Goal: Information Seeking & Learning: Learn about a topic

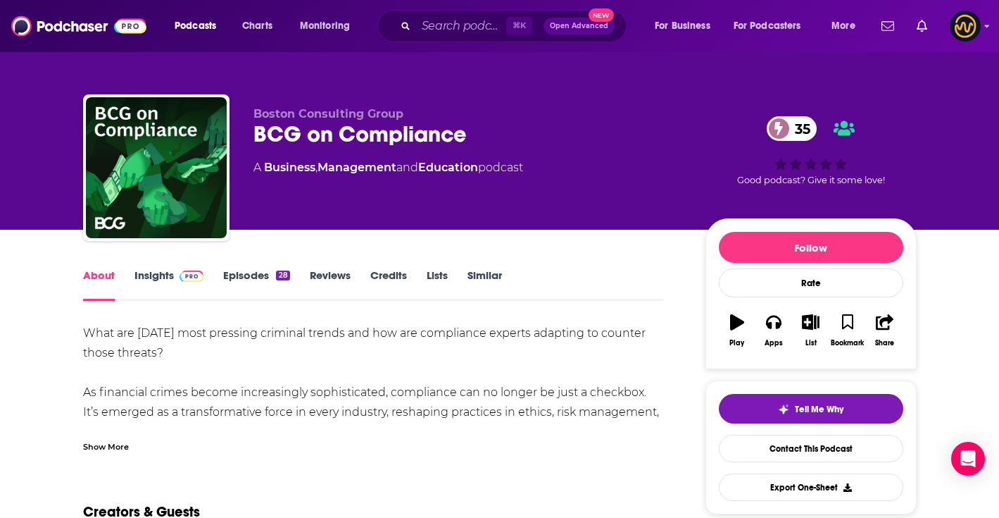
click at [801, 125] on span "35" at bounding box center [799, 128] width 37 height 25
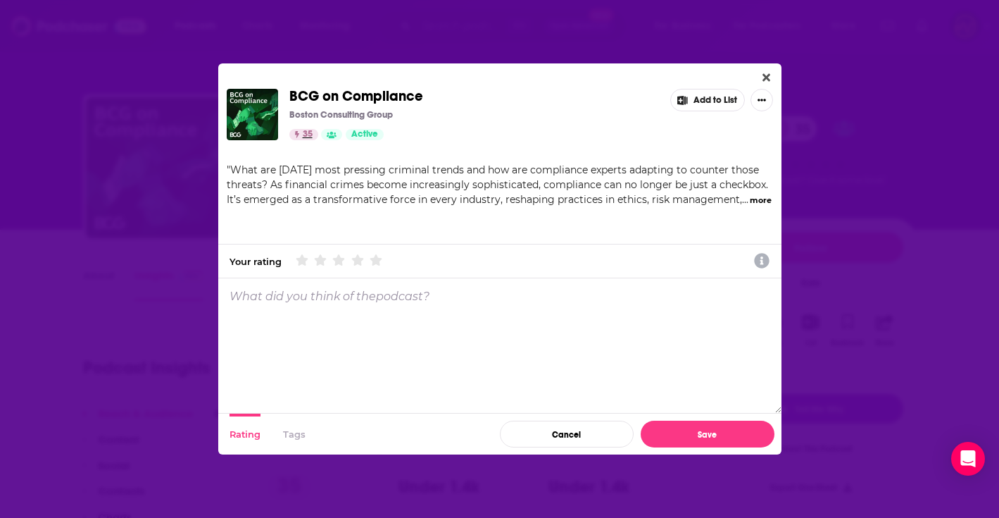
click at [301, 129] on link "35" at bounding box center [303, 134] width 29 height 11
click at [304, 134] on span "35" at bounding box center [308, 134] width 10 height 14
click at [760, 75] on button "Close" at bounding box center [766, 78] width 19 height 18
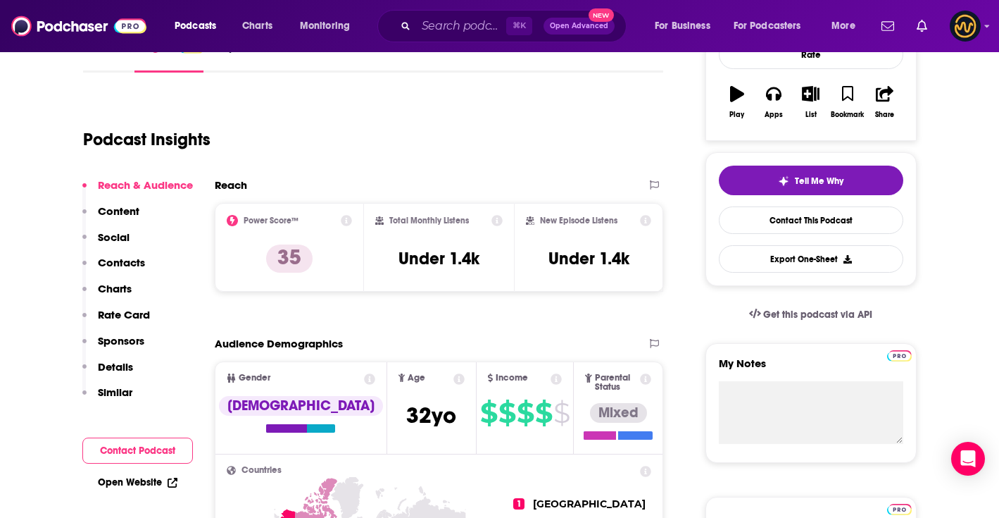
scroll to position [227, 0]
click at [349, 227] on div "Power Score™ 35" at bounding box center [290, 248] width 126 height 65
click at [346, 219] on icon at bounding box center [346, 221] width 11 height 11
click at [512, 134] on div "Podcast Insights" at bounding box center [368, 132] width 570 height 72
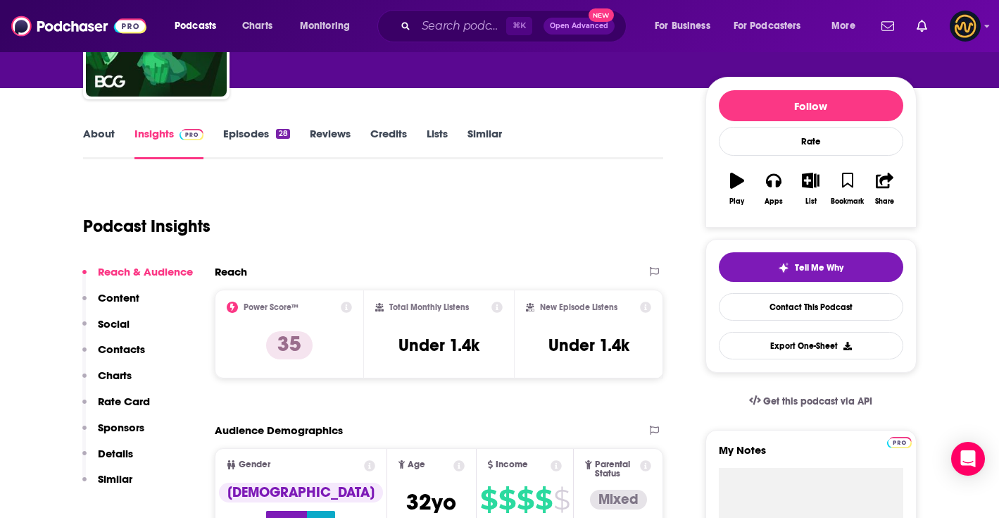
scroll to position [120, 0]
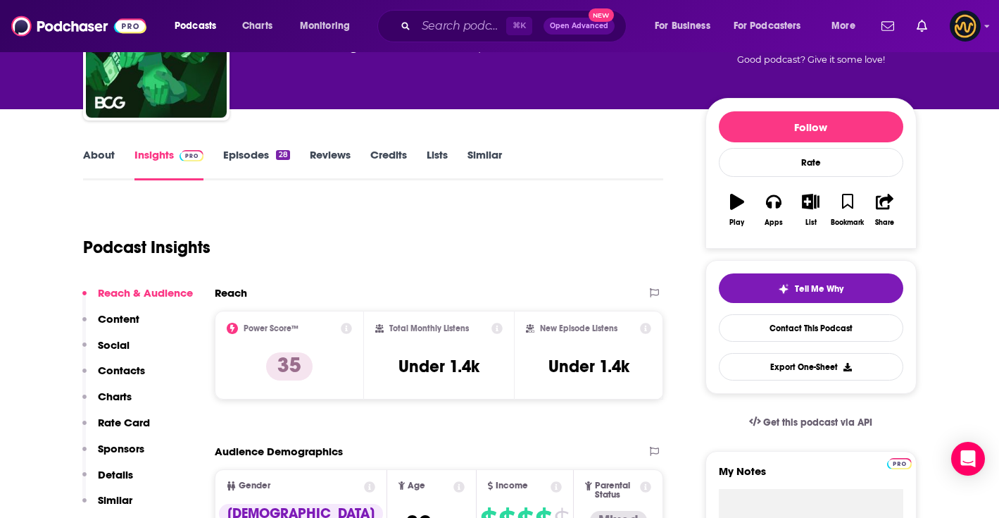
click at [337, 158] on link "Reviews" at bounding box center [330, 164] width 41 height 32
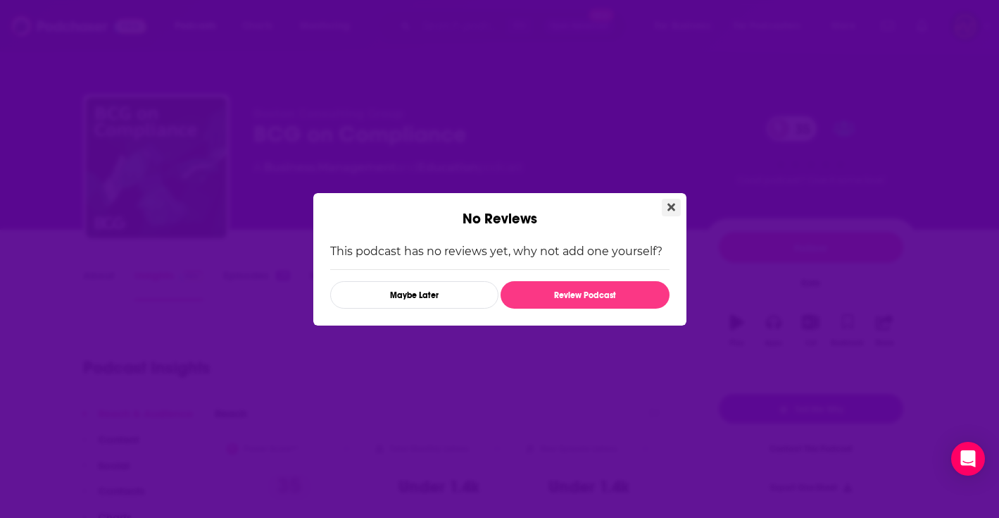
click at [668, 201] on icon "Close" at bounding box center [672, 206] width 8 height 11
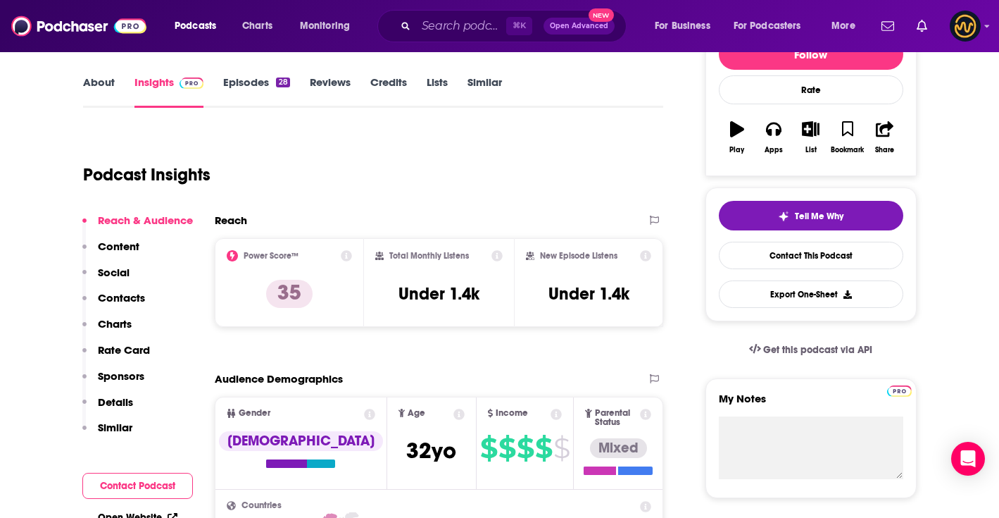
scroll to position [195, 0]
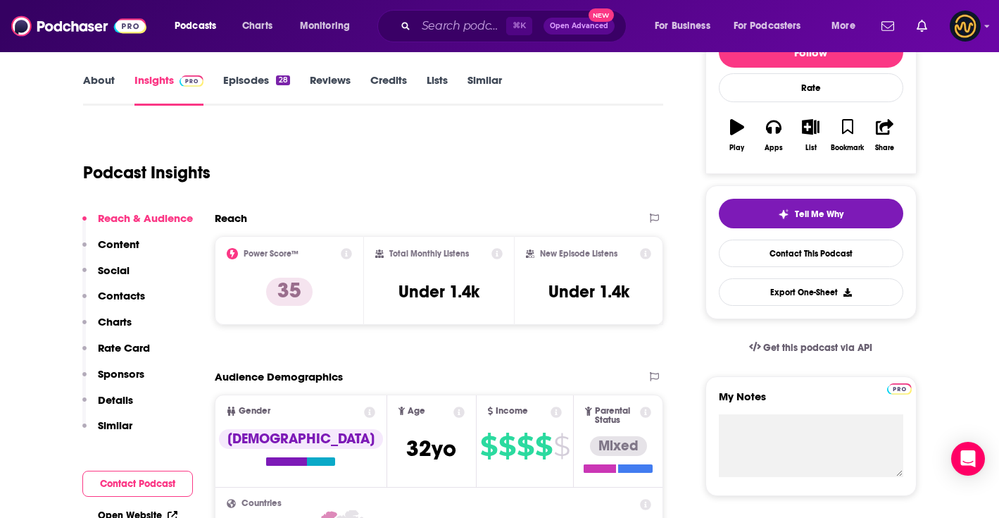
click at [140, 354] on p "Rate Card" at bounding box center [124, 347] width 52 height 13
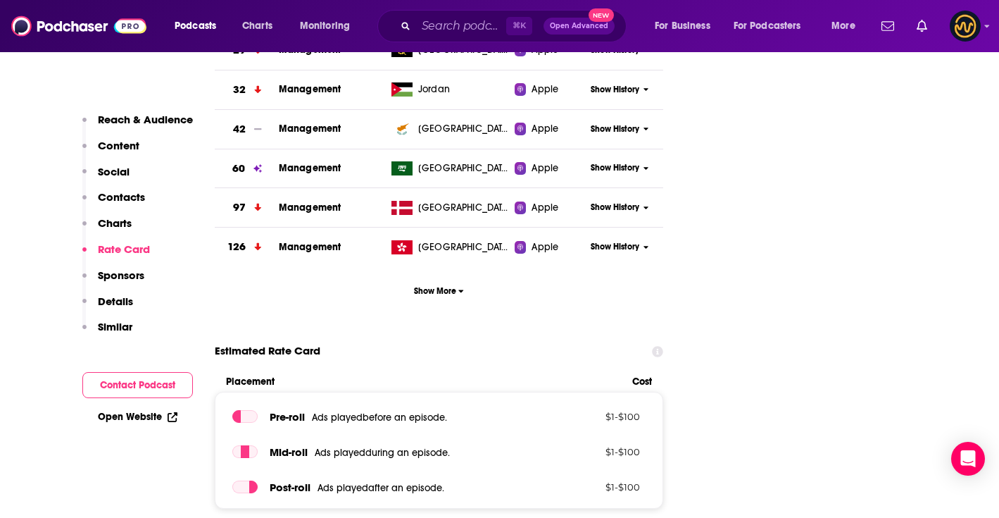
scroll to position [1411, 0]
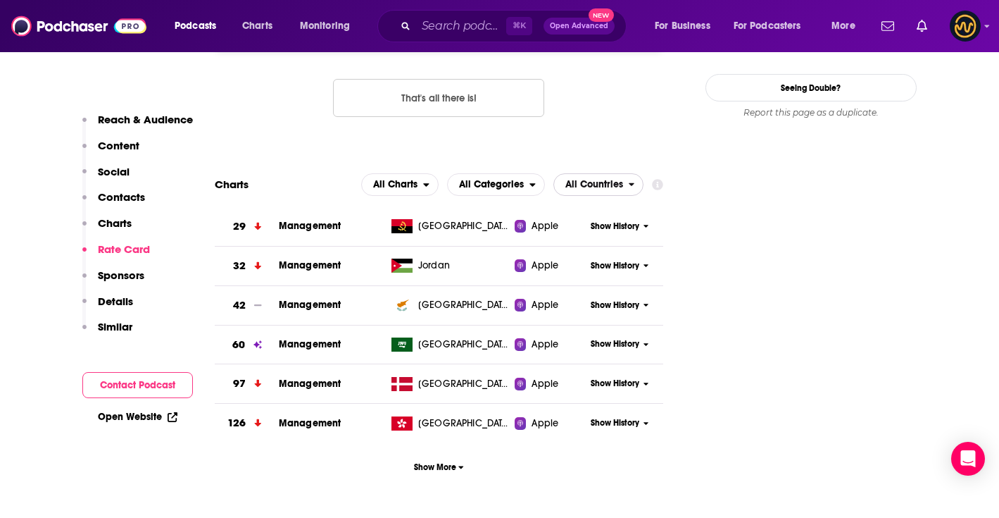
click at [593, 173] on span "All Countries" at bounding box center [591, 185] width 75 height 24
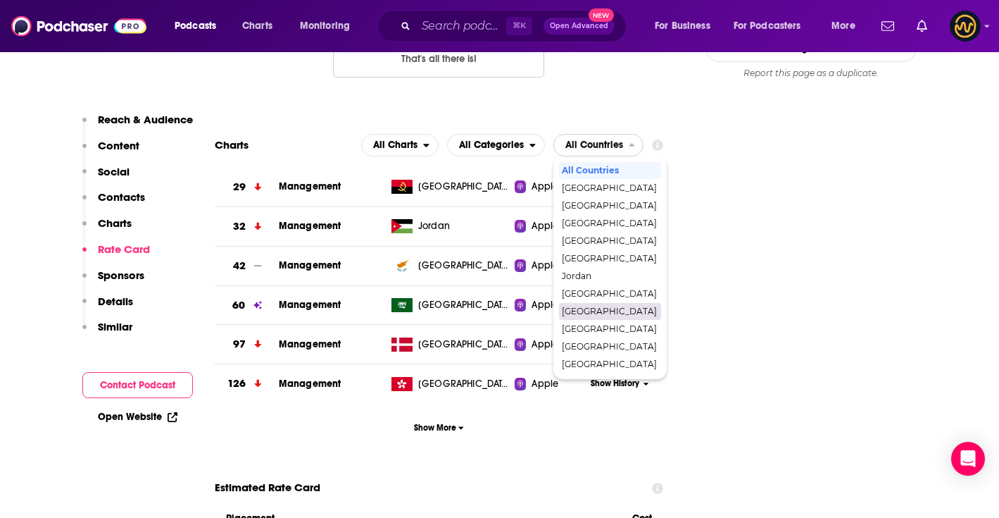
scroll to position [1430, 0]
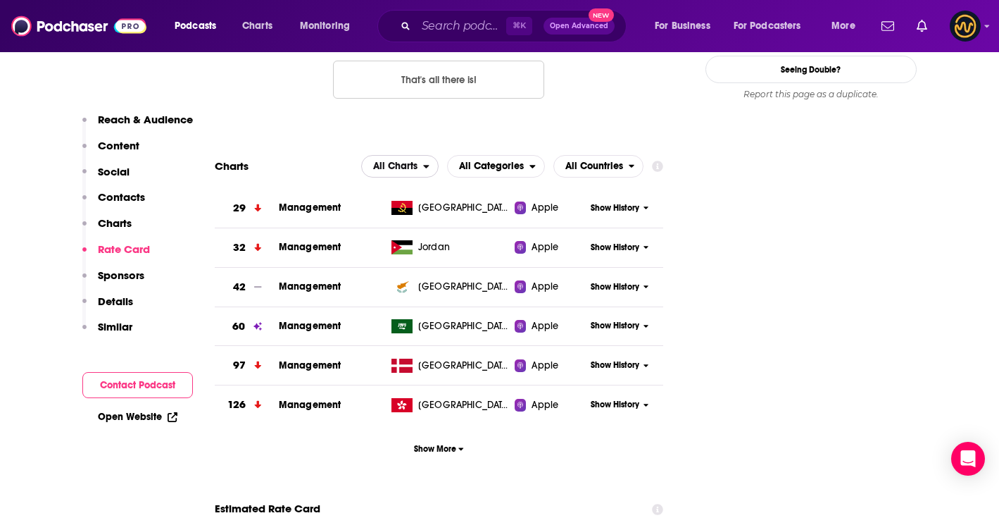
click at [398, 161] on span "All Charts" at bounding box center [395, 166] width 44 height 10
click at [392, 201] on div "Apple Charts" at bounding box center [400, 209] width 67 height 17
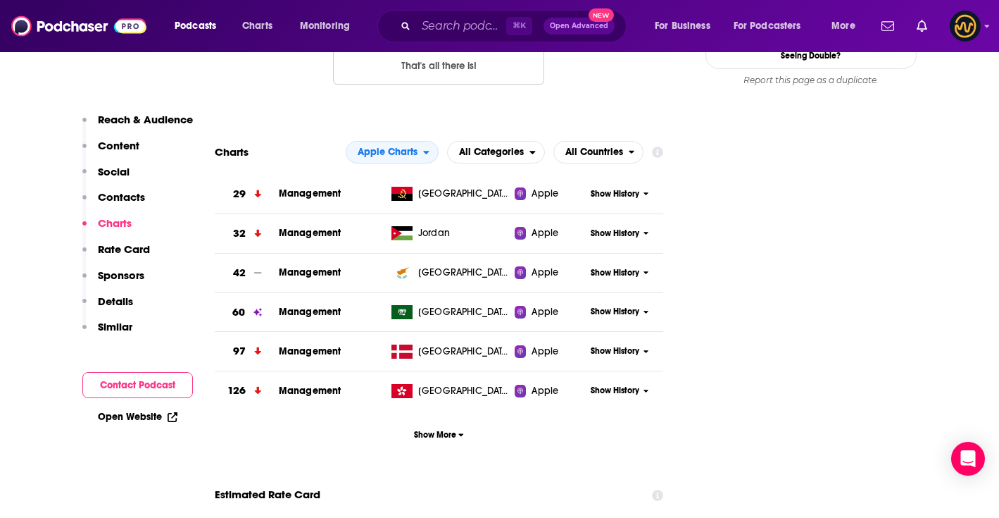
scroll to position [1445, 0]
click at [501, 146] on span "All Categories" at bounding box center [491, 151] width 65 height 10
click at [495, 208] on span "Business / Management" at bounding box center [506, 212] width 101 height 8
click at [418, 139] on span "Apple Charts" at bounding box center [385, 151] width 77 height 24
click at [413, 173] on span "All Charts" at bounding box center [391, 177] width 75 height 8
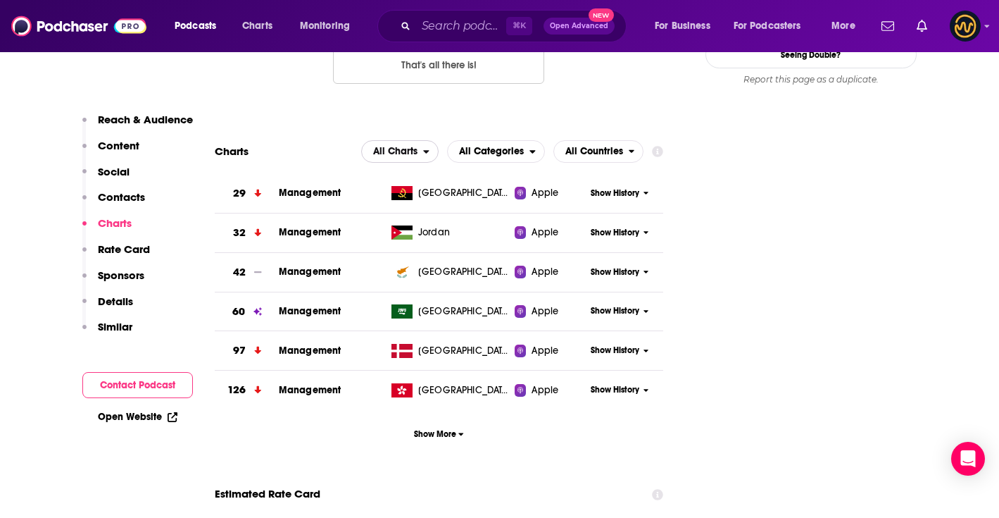
click at [385, 146] on span "All Charts" at bounding box center [395, 151] width 44 height 10
click at [387, 208] on span "Spotify Charts" at bounding box center [400, 212] width 60 height 8
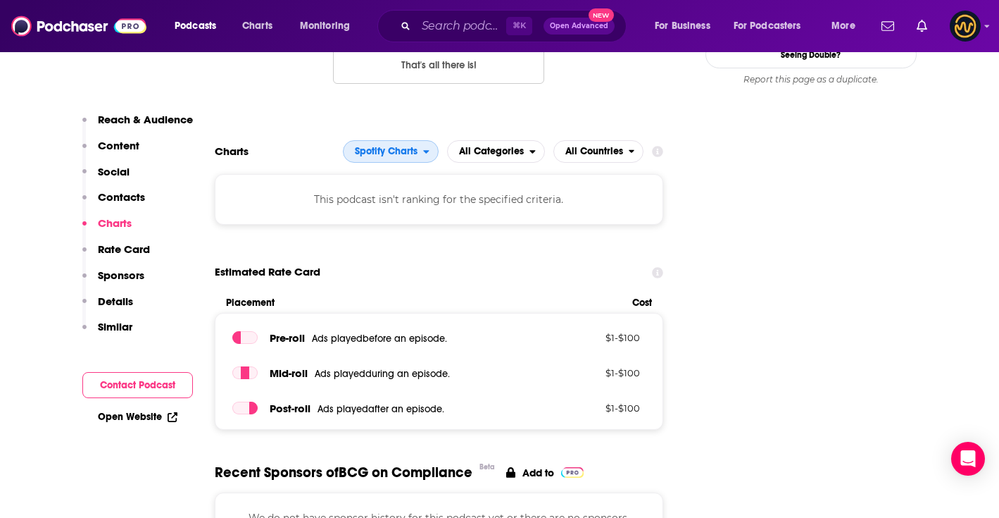
click at [396, 146] on span "Spotify Charts" at bounding box center [386, 151] width 63 height 10
click at [395, 190] on span "Apple Charts" at bounding box center [389, 194] width 77 height 8
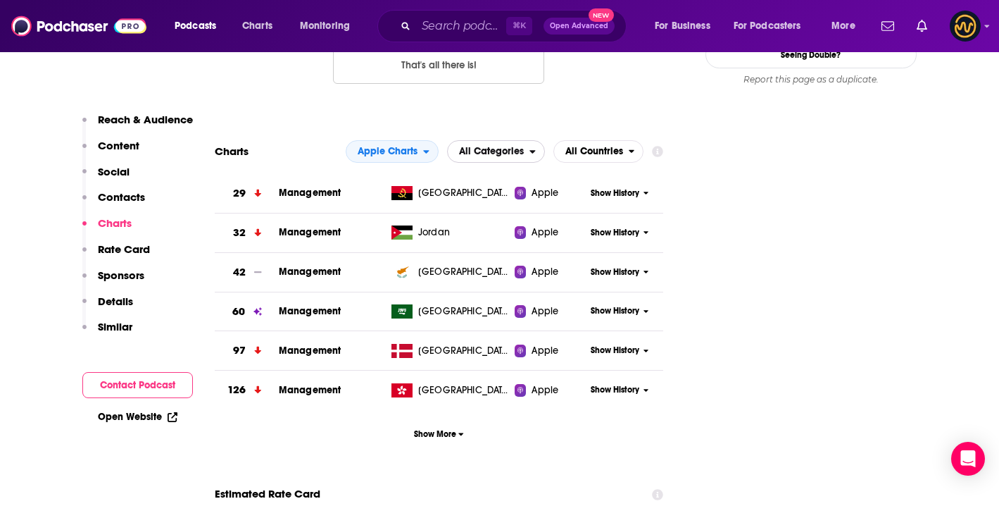
click at [517, 146] on span "All Categories" at bounding box center [491, 151] width 65 height 10
click at [509, 190] on span "Top Podcasts" at bounding box center [506, 194] width 101 height 8
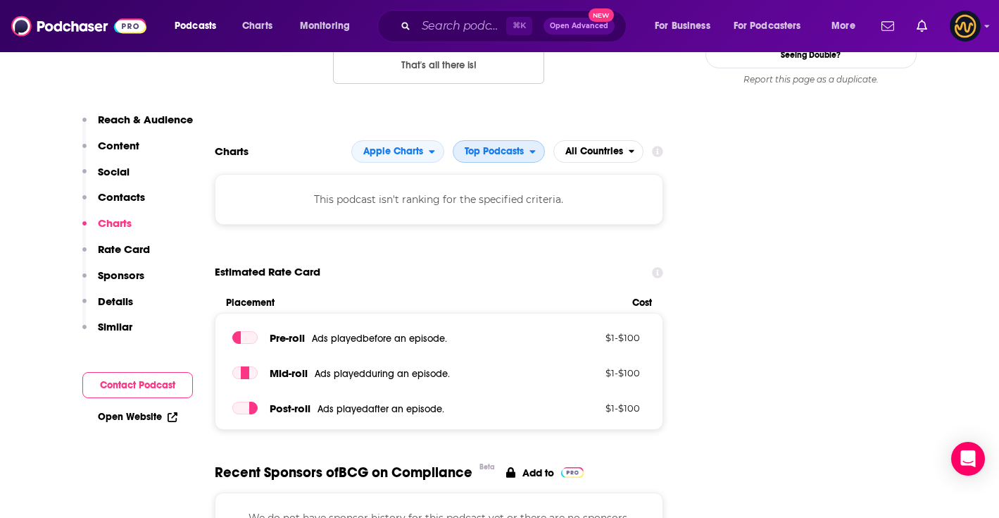
click at [500, 146] on span "Top Podcasts" at bounding box center [494, 151] width 59 height 10
click at [501, 208] on span "Business / Management" at bounding box center [511, 212] width 101 height 8
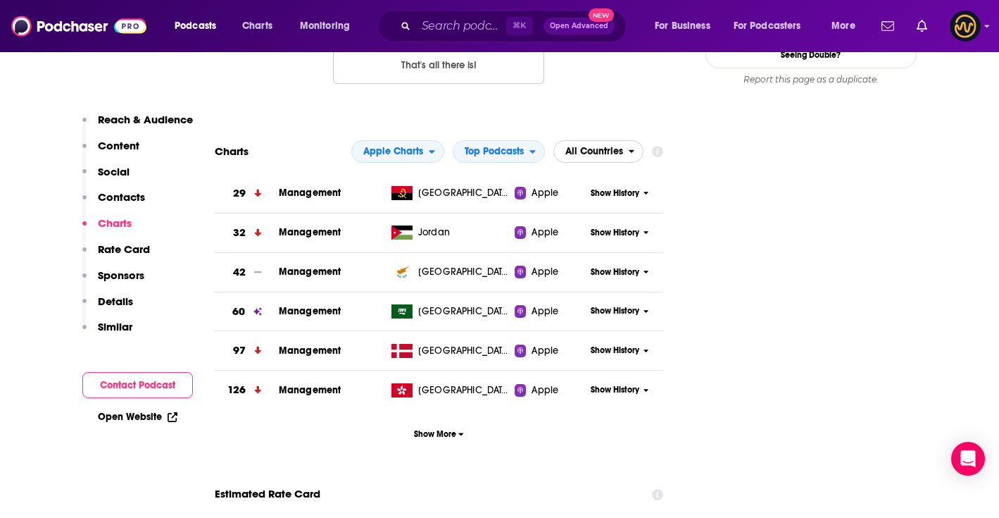
click at [590, 139] on span "All Countries" at bounding box center [591, 151] width 75 height 24
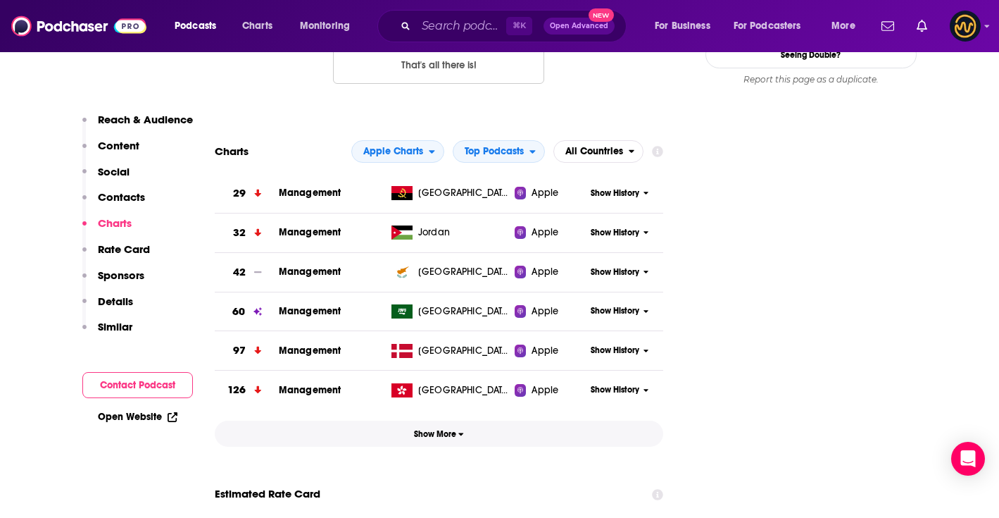
click at [439, 429] on span "Show More" at bounding box center [439, 434] width 50 height 10
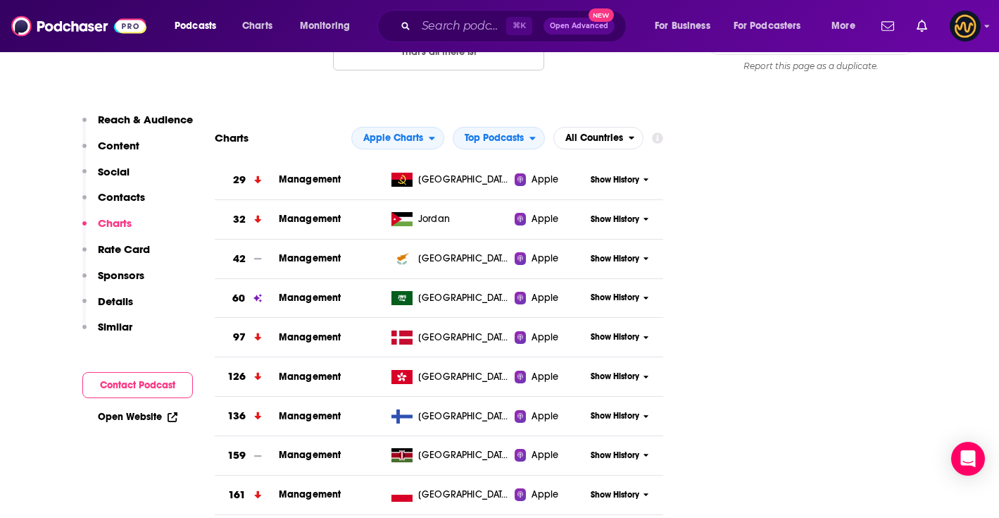
scroll to position [1457, 0]
